Goal: Task Accomplishment & Management: Use online tool/utility

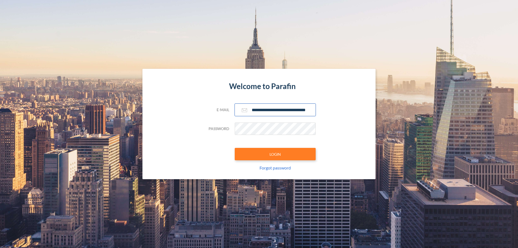
type input "**********"
click at [275, 154] on button "LOGIN" at bounding box center [275, 154] width 81 height 12
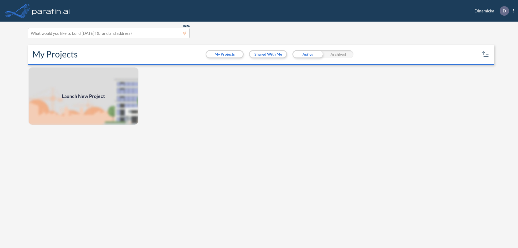
scroll to position [1, 0]
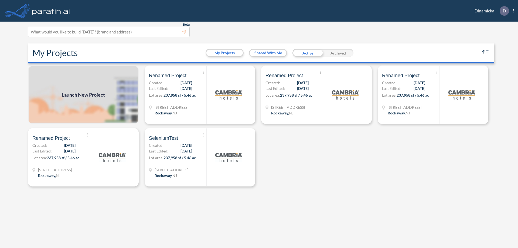
click at [83, 95] on span "Launch New Project" at bounding box center [83, 94] width 43 height 7
